Goal: Download file/media: Download file/media

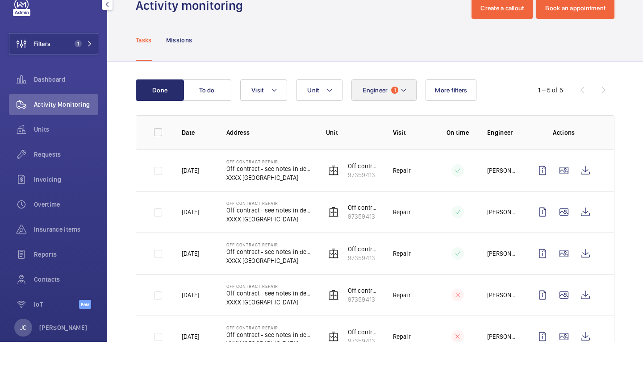
scroll to position [24, 0]
click at [391, 111] on span "1" at bounding box center [394, 114] width 7 height 7
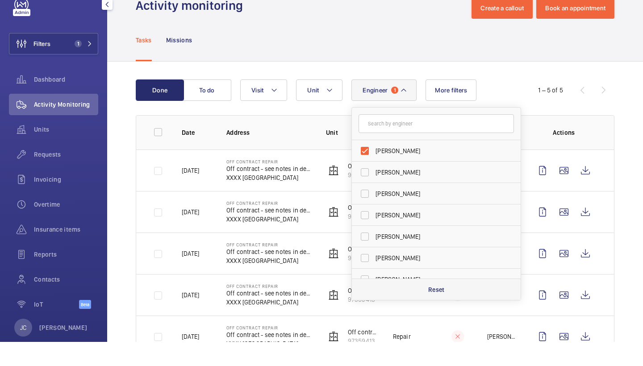
click at [440, 310] on p "Reset" at bounding box center [437, 314] width 17 height 9
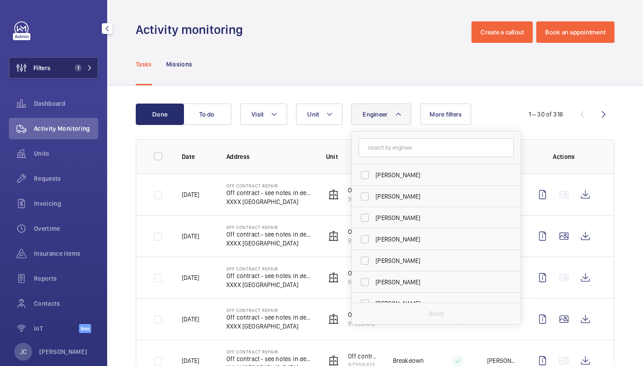
click at [85, 64] on span "1" at bounding box center [81, 67] width 21 height 7
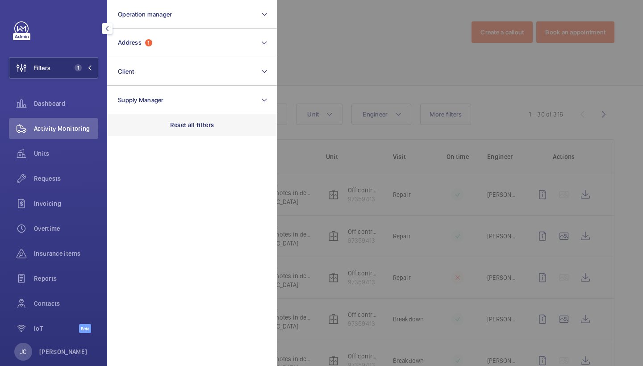
click at [193, 129] on p "Reset all filters" at bounding box center [192, 125] width 44 height 9
click at [67, 175] on span "Requests" at bounding box center [66, 178] width 64 height 9
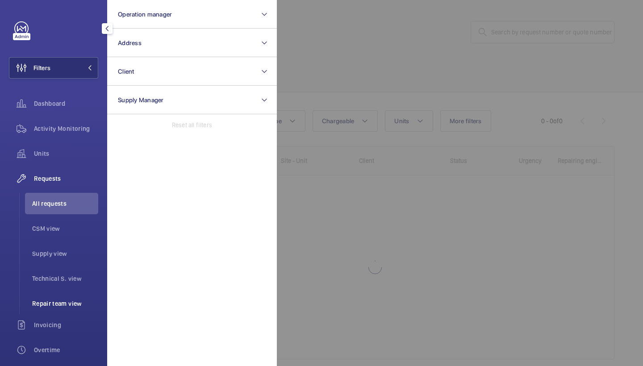
click at [66, 298] on li "Repair team view" at bounding box center [61, 303] width 73 height 21
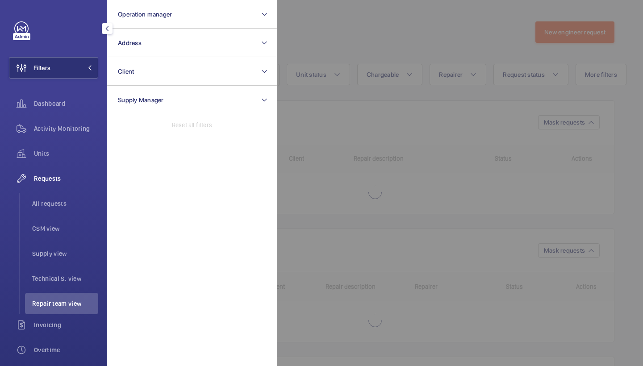
click at [386, 37] on div at bounding box center [598, 183] width 643 height 366
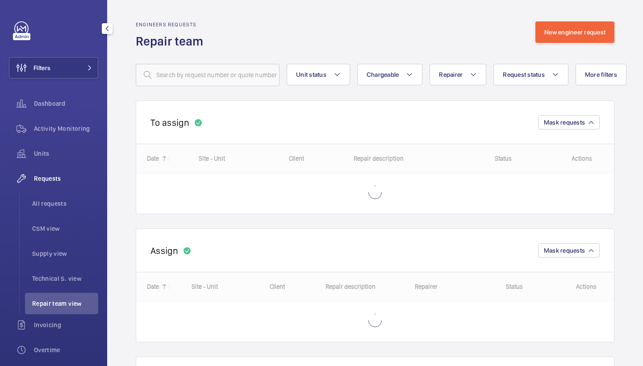
click at [413, 61] on wm-front-routed-filters "Unit status Chargeable Repairer Request status More filters Device type Reset a…" at bounding box center [375, 68] width 479 height 37
click at [412, 70] on mat-icon at bounding box center [409, 74] width 7 height 11
click at [534, 71] on span "Request status" at bounding box center [524, 74] width 42 height 7
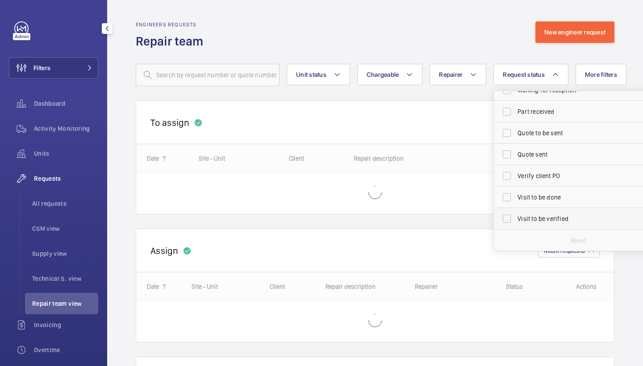
scroll to position [119, 0]
click at [545, 222] on span "Visit to be verified" at bounding box center [579, 218] width 123 height 9
click at [516, 222] on input "Visit to be verified" at bounding box center [507, 219] width 18 height 18
checkbox input "true"
click at [477, 42] on div "Engineers requests Repair team New engineer request" at bounding box center [375, 35] width 479 height 28
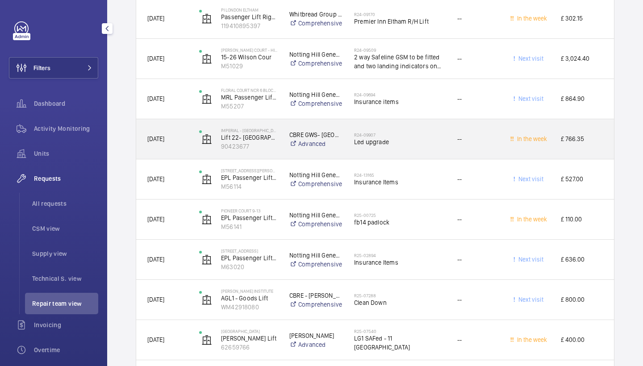
scroll to position [873, 0]
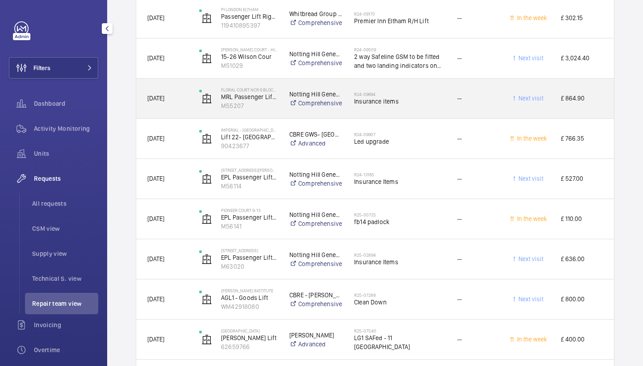
click at [413, 114] on div "R24-09694 Insurance items" at bounding box center [395, 99] width 102 height 40
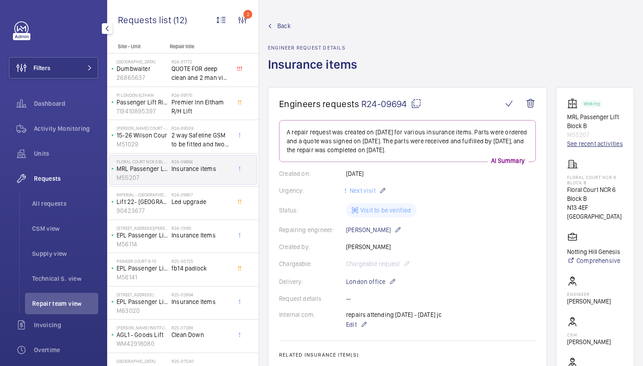
click at [579, 147] on link "See recent activities" at bounding box center [596, 143] width 56 height 9
click at [81, 127] on span "Activity Monitoring" at bounding box center [66, 128] width 64 height 9
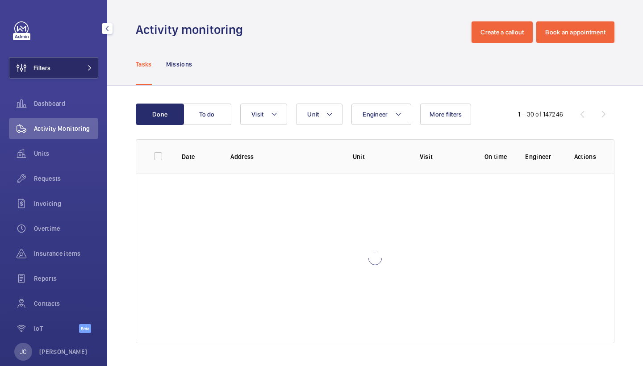
click at [87, 69] on mat-icon at bounding box center [89, 67] width 5 height 5
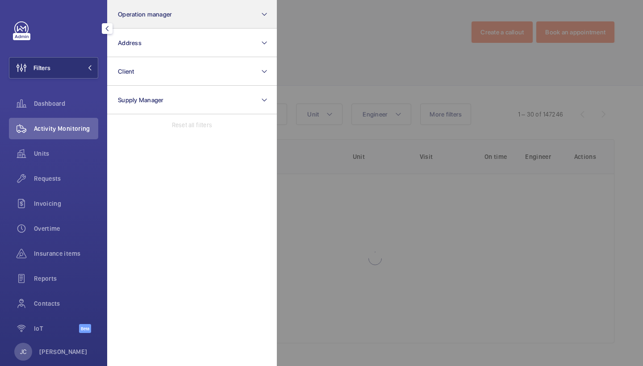
click at [162, 22] on button "Operation manager" at bounding box center [192, 14] width 170 height 29
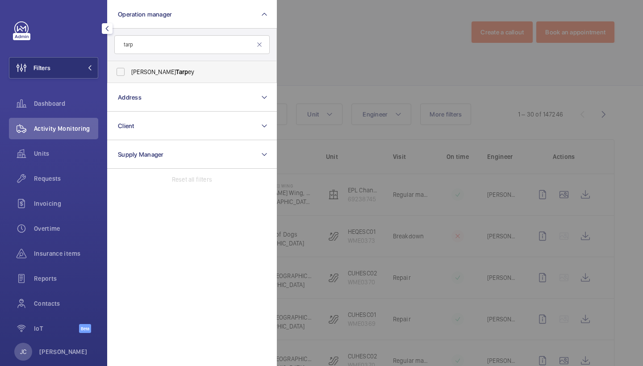
type input "tarp"
click at [145, 82] on label "[PERSON_NAME] ey" at bounding box center [186, 71] width 156 height 21
click at [130, 81] on input "[PERSON_NAME] ey" at bounding box center [121, 72] width 18 height 18
checkbox input "true"
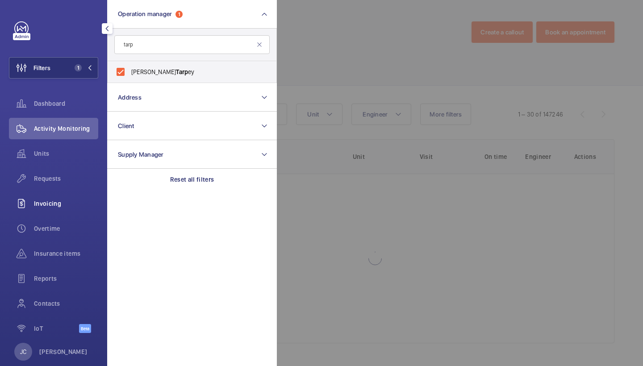
click at [59, 173] on div "Requests" at bounding box center [53, 178] width 89 height 21
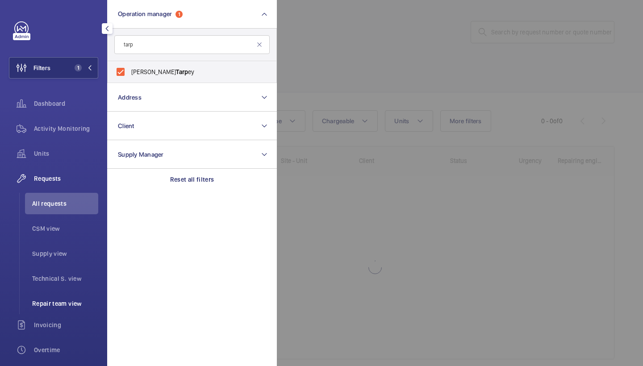
click at [66, 307] on span "Repair team view" at bounding box center [65, 303] width 66 height 9
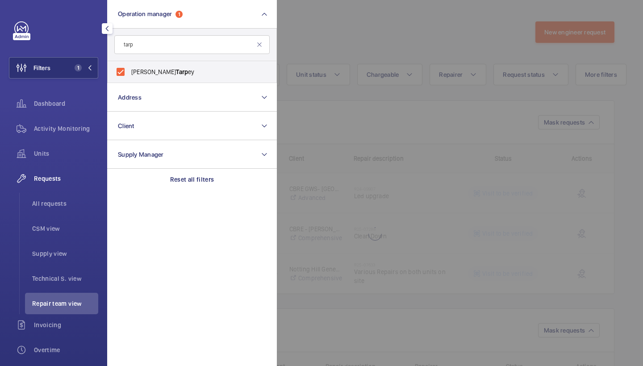
click at [387, 80] on div at bounding box center [598, 183] width 643 height 366
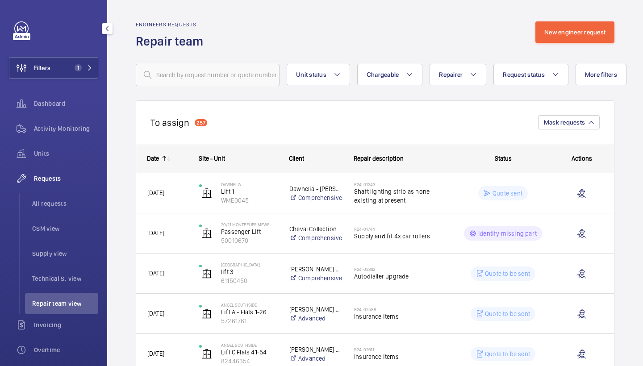
click at [387, 80] on button "Chargeable" at bounding box center [390, 74] width 66 height 21
click at [391, 109] on mat-radio-button "Chargeable" at bounding box center [442, 102] width 161 height 18
radio input "true"
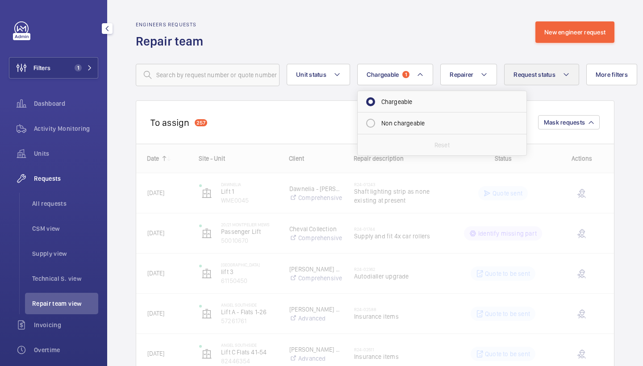
click at [541, 74] on span "Request status" at bounding box center [535, 74] width 42 height 7
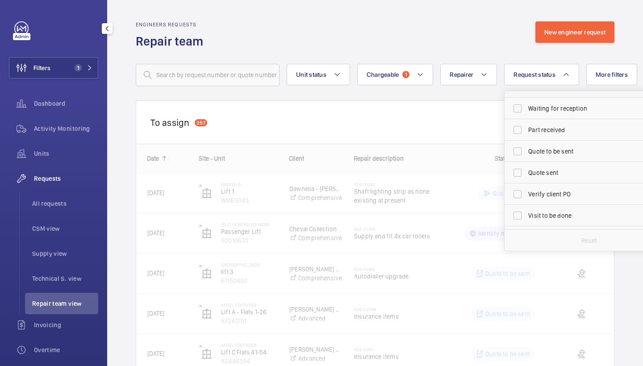
scroll to position [102, 0]
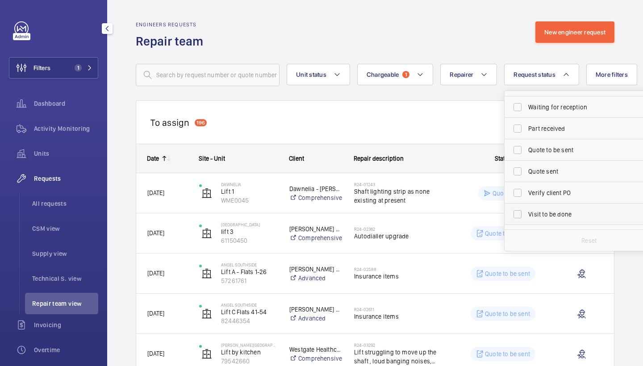
click at [574, 213] on span "Visit to be done" at bounding box center [590, 214] width 123 height 9
click at [527, 213] on input "Visit to be done" at bounding box center [518, 215] width 18 height 18
checkbox input "true"
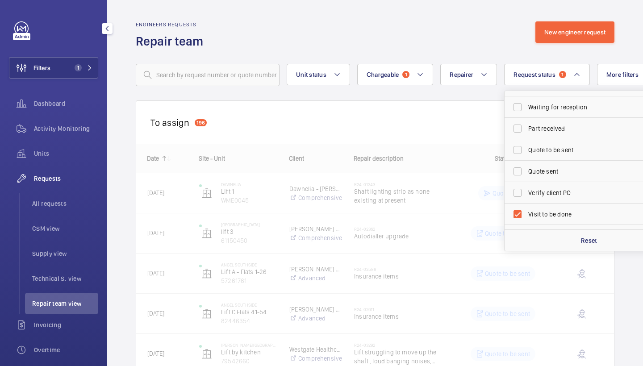
click at [494, 31] on div "Engineers requests Repair team New engineer request" at bounding box center [375, 35] width 479 height 28
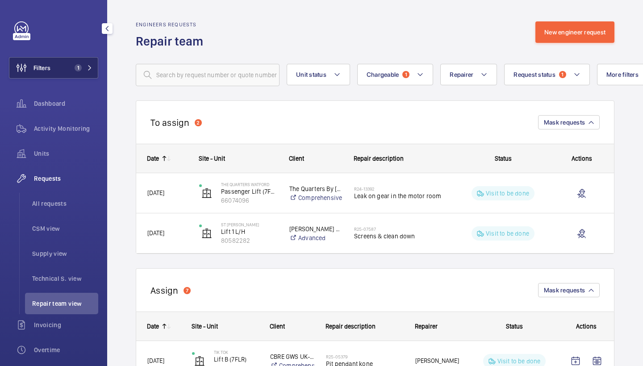
click at [92, 72] on button "Filters 1" at bounding box center [53, 67] width 89 height 21
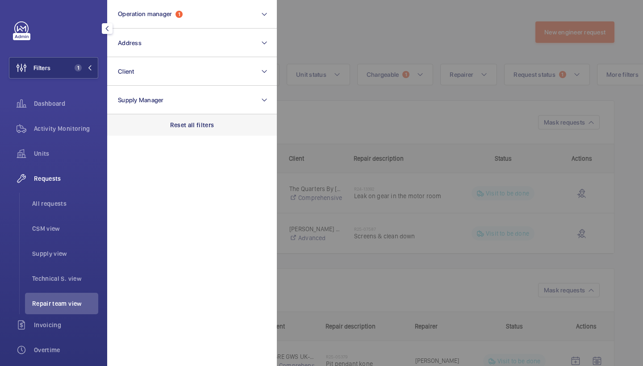
click at [185, 123] on p "Reset all filters" at bounding box center [192, 125] width 44 height 9
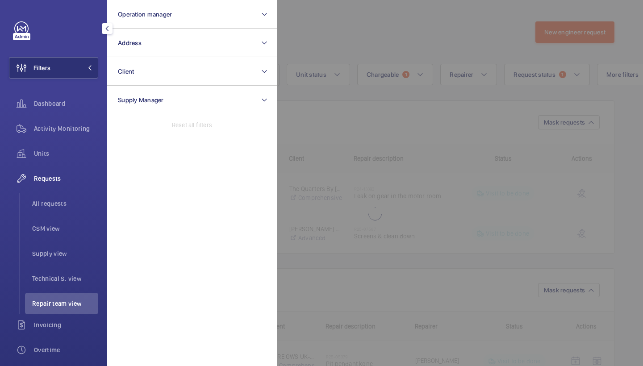
click at [366, 40] on div at bounding box center [598, 183] width 643 height 366
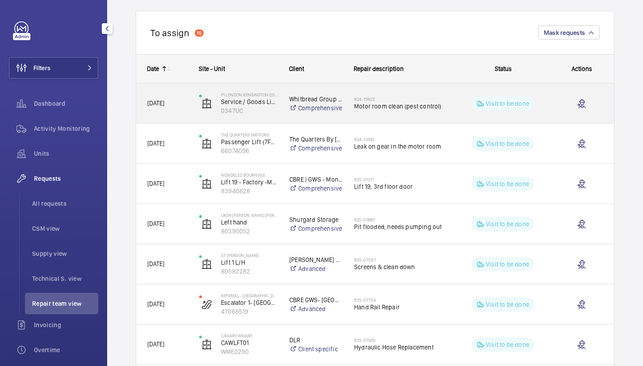
scroll to position [90, 0]
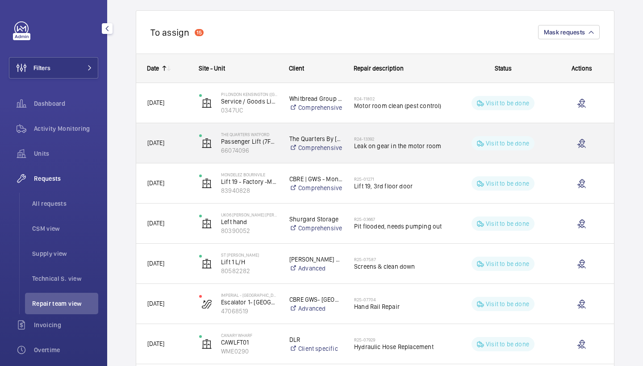
click at [402, 140] on h2 "R24-13392" at bounding box center [400, 138] width 92 height 5
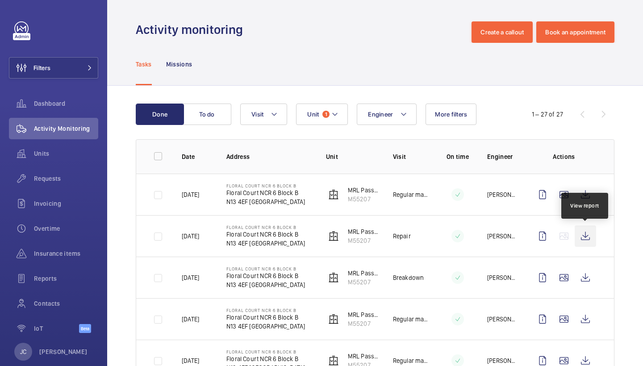
click at [585, 235] on wm-front-icon-button at bounding box center [585, 236] width 21 height 21
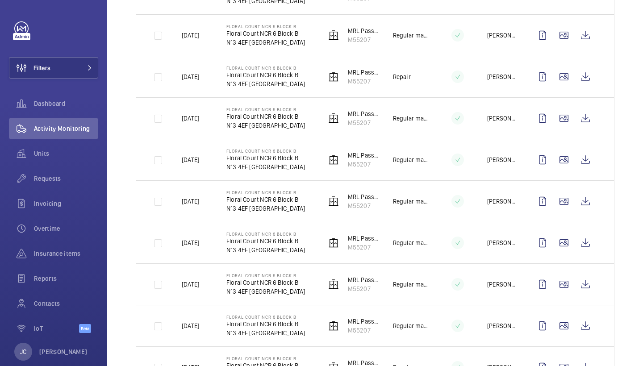
scroll to position [700, 0]
click at [586, 81] on wm-front-icon-button at bounding box center [585, 76] width 21 height 21
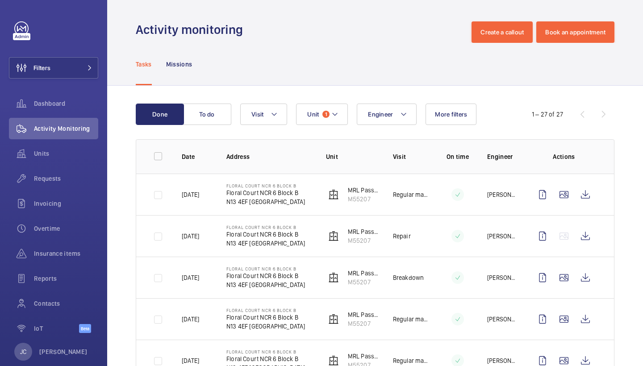
scroll to position [0, 0]
click at [583, 188] on wm-front-icon-button at bounding box center [585, 194] width 21 height 21
